Goal: Task Accomplishment & Management: Manage account settings

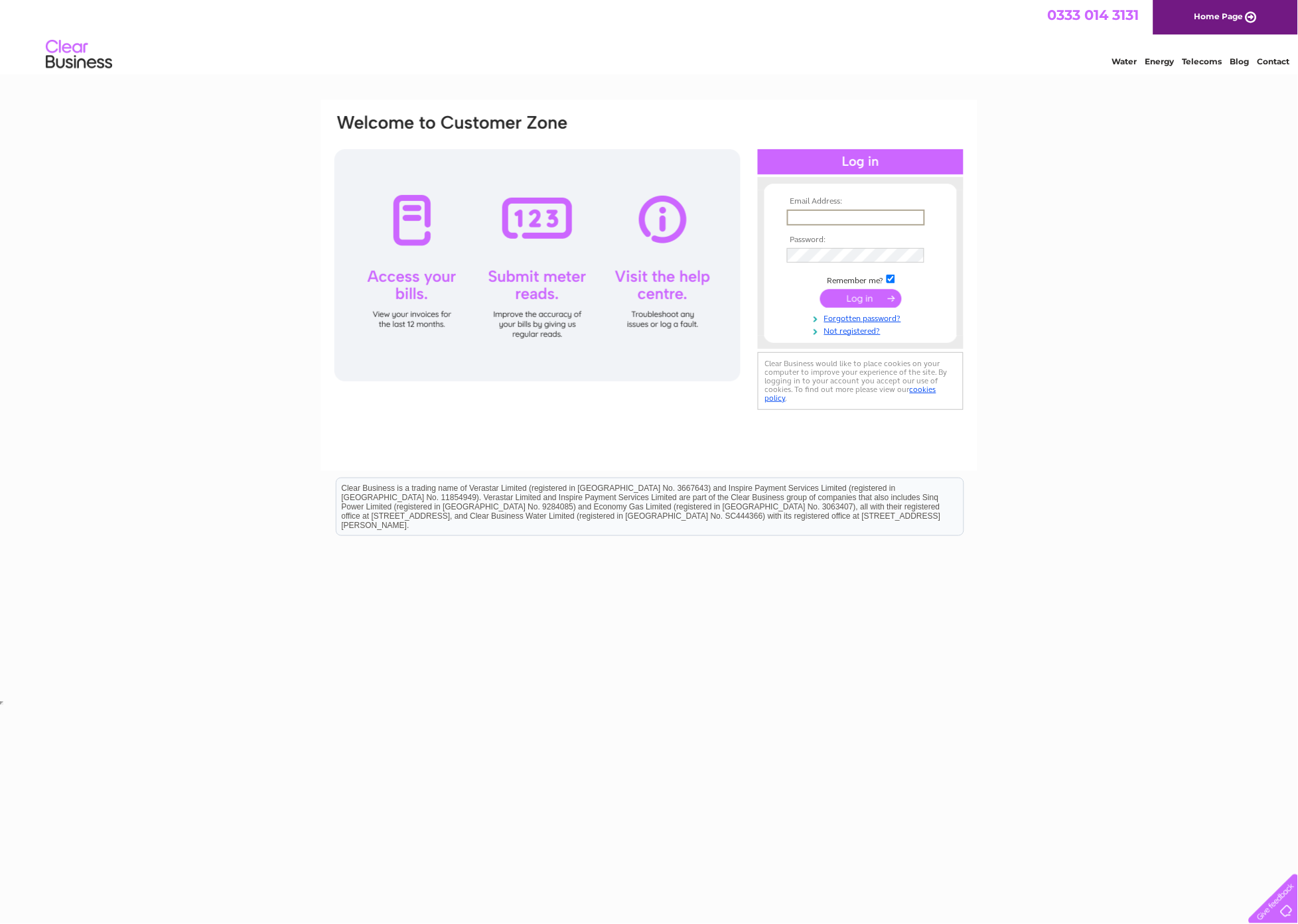
type input "sales@masterlaybrick.com"
click at [864, 289] on input "submit" at bounding box center [861, 297] width 81 height 18
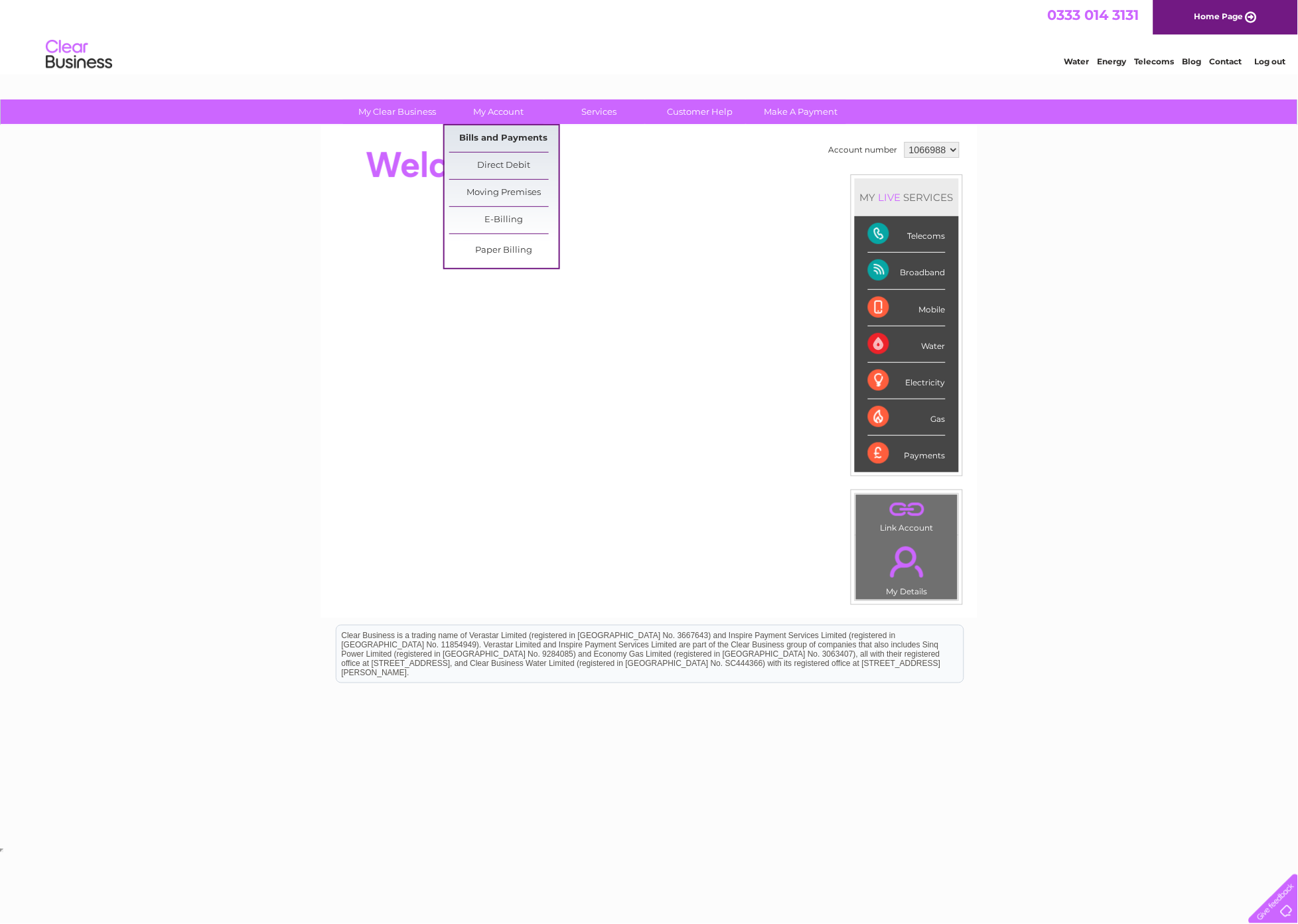
click at [512, 141] on link "Bills and Payments" at bounding box center [504, 138] width 110 height 27
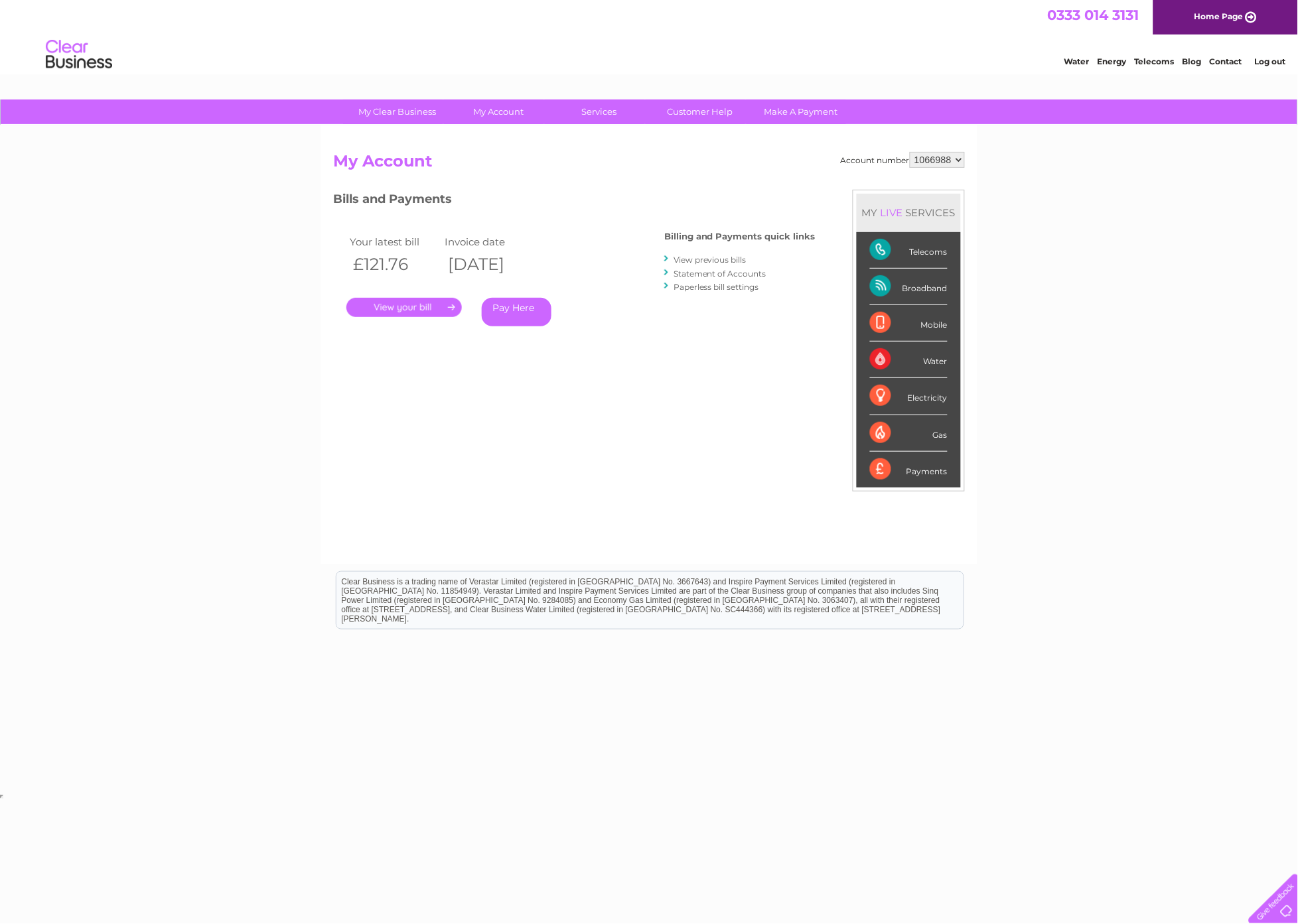
click at [409, 307] on link "." at bounding box center [404, 307] width 116 height 19
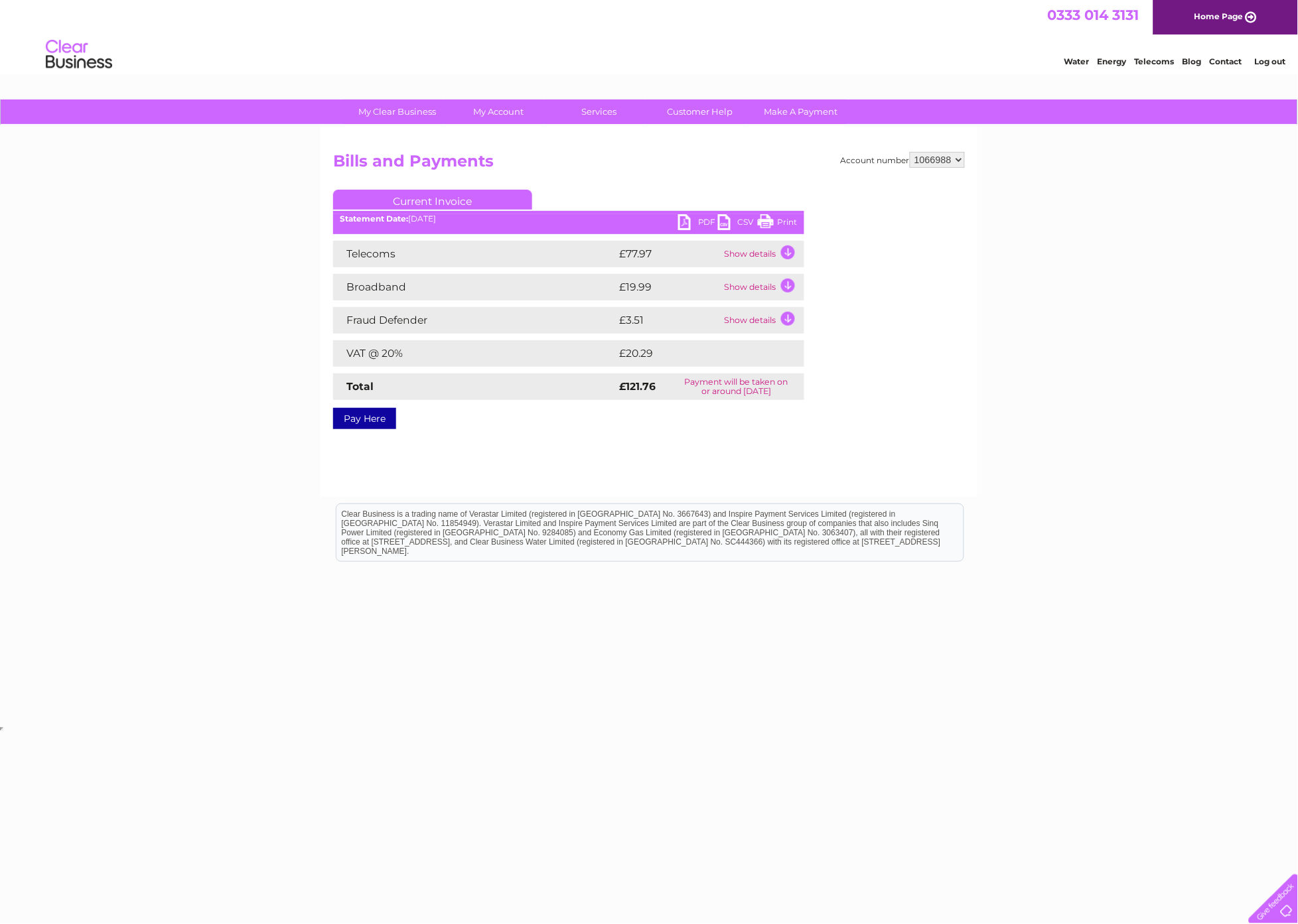
click at [778, 218] on link "Print" at bounding box center [778, 224] width 40 height 19
